Goal: Find contact information: Find contact information

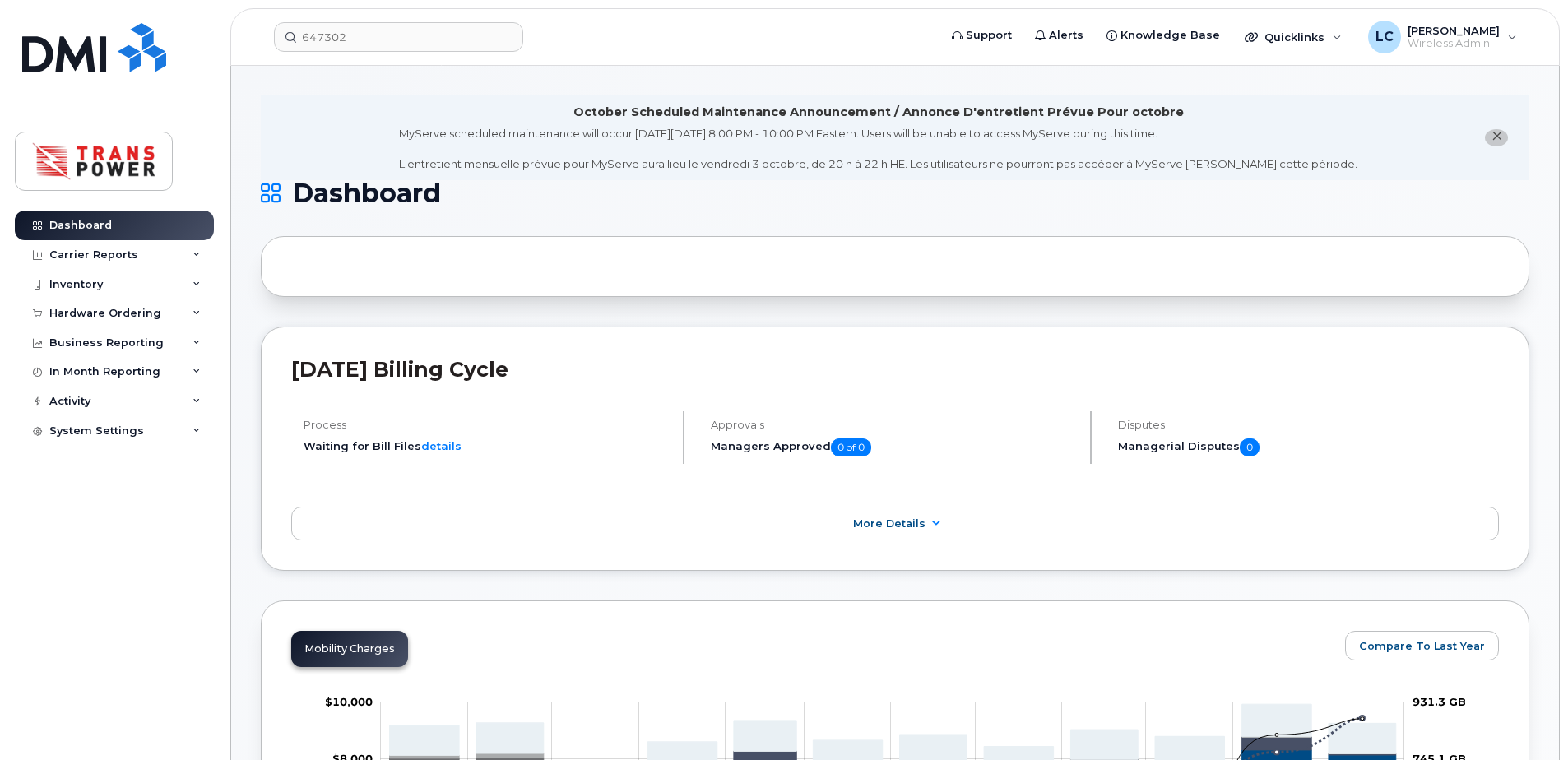
click at [416, 15] on header "647302 Support Alerts Knowledge Base Quicklinks Suspend / Cancel Device Change …" at bounding box center [895, 36] width 1329 height 58
click at [406, 40] on input "647302" at bounding box center [398, 36] width 249 height 29
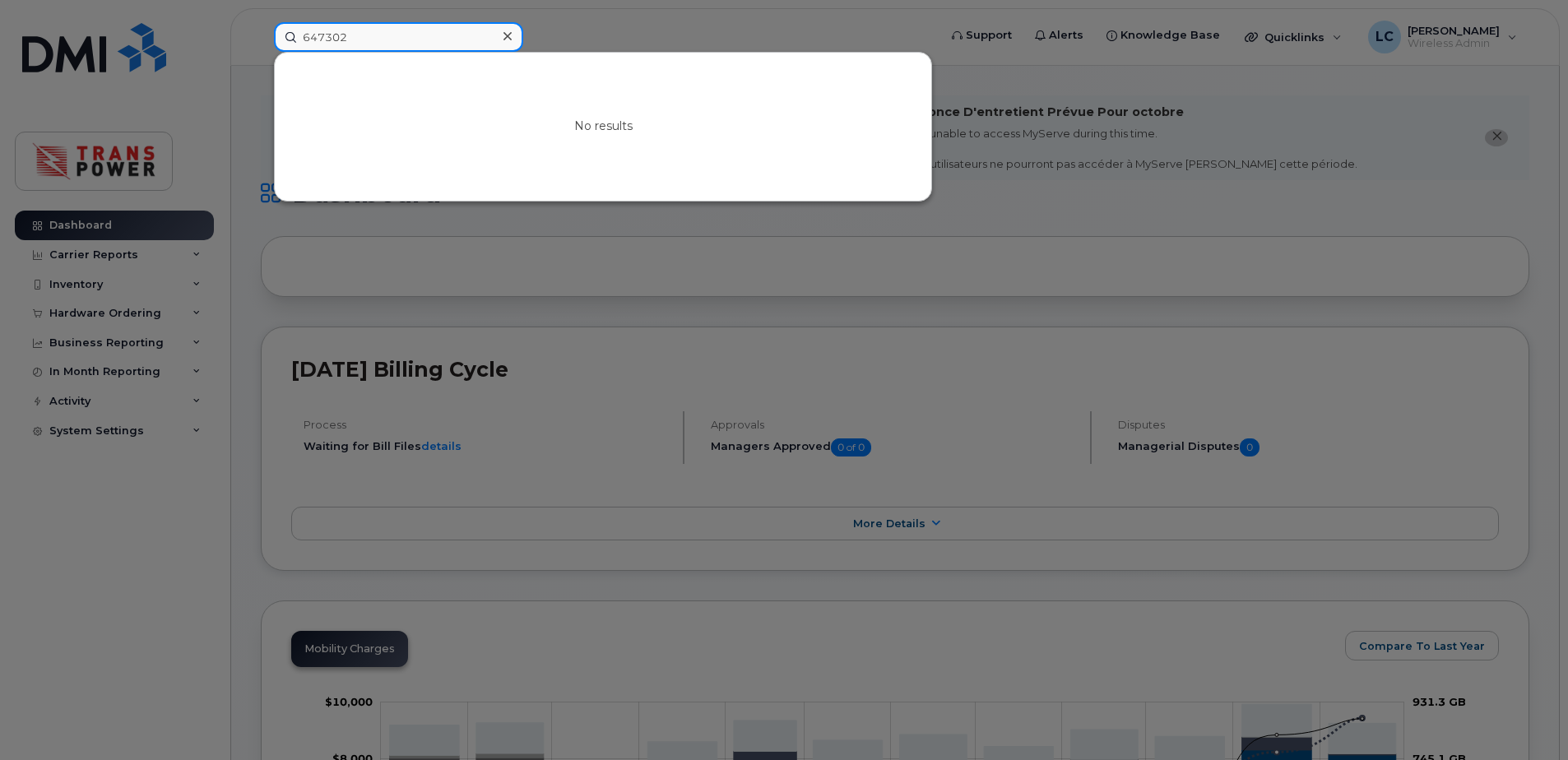
click at [406, 40] on input "647302" at bounding box center [398, 36] width 249 height 29
click at [408, 40] on input "647302" at bounding box center [398, 36] width 249 height 29
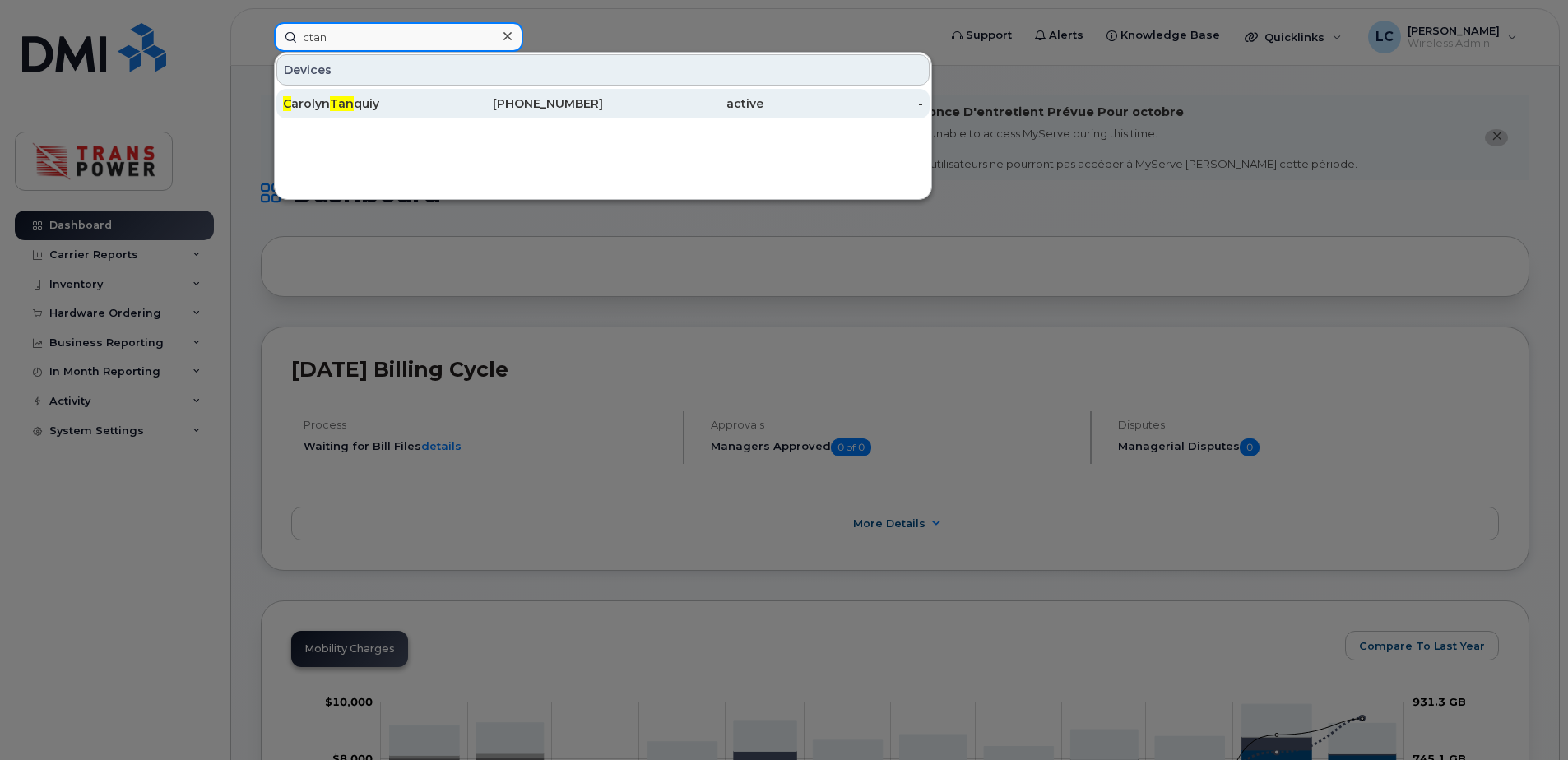
type input "ctan"
click at [416, 114] on div "C arolyn Tan quiy" at bounding box center [363, 103] width 161 height 29
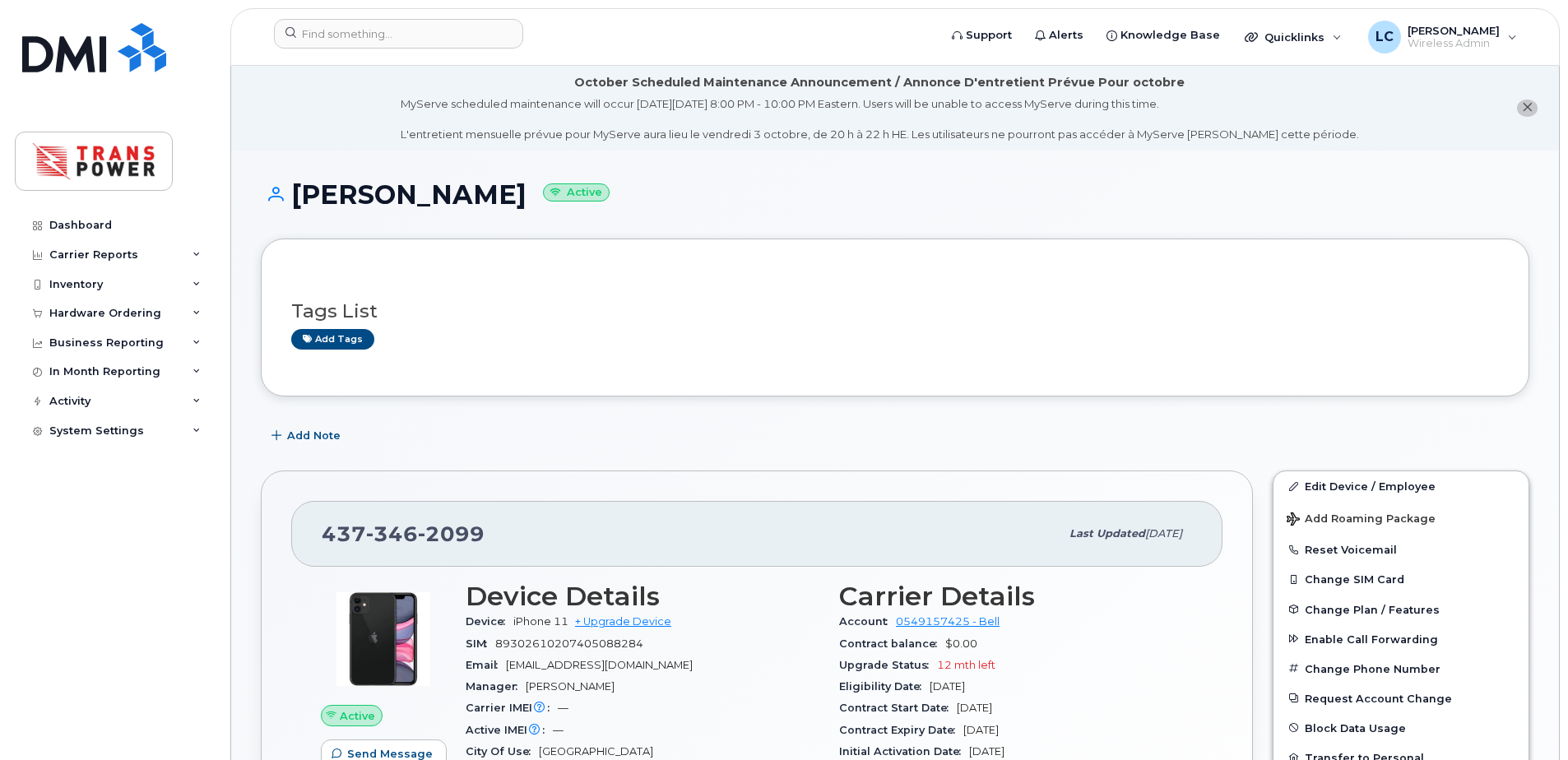
click at [446, 522] on span "2099" at bounding box center [451, 534] width 67 height 25
copy span "[PHONE_NUMBER]"
click at [40, 517] on div "Dashboard Carrier Reports Monthly Billing Data Daily Data Pooling Data Behavior…" at bounding box center [116, 473] width 203 height 525
